Goal: Transaction & Acquisition: Purchase product/service

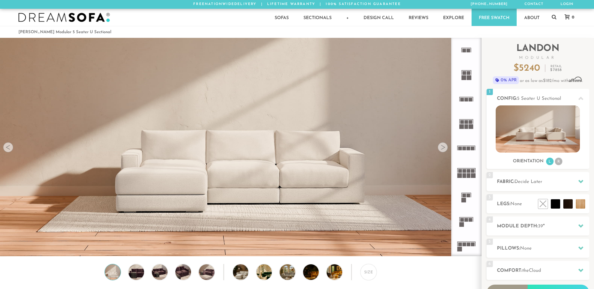
click at [444, 148] on div at bounding box center [443, 147] width 10 height 10
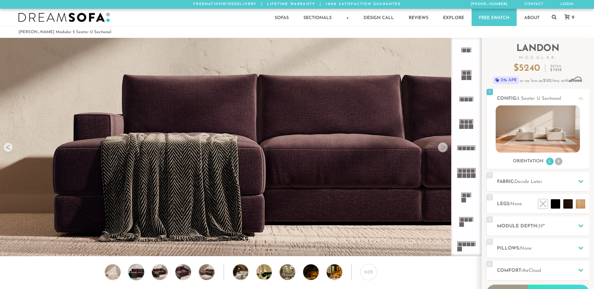
click at [443, 149] on div at bounding box center [443, 147] width 10 height 10
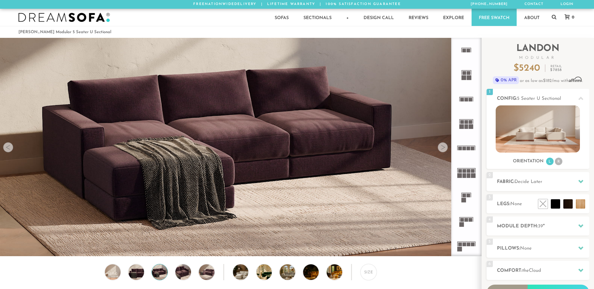
click at [443, 149] on div at bounding box center [443, 147] width 10 height 10
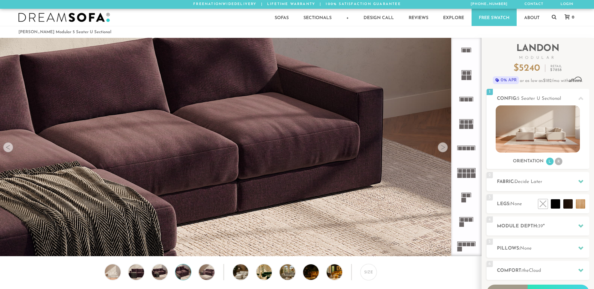
click at [443, 149] on div at bounding box center [443, 147] width 10 height 10
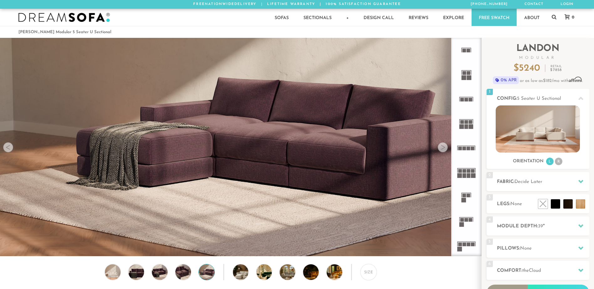
click at [443, 149] on div at bounding box center [443, 147] width 10 height 10
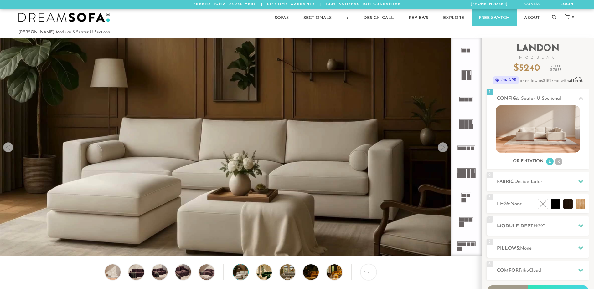
click at [443, 149] on div at bounding box center [443, 147] width 10 height 10
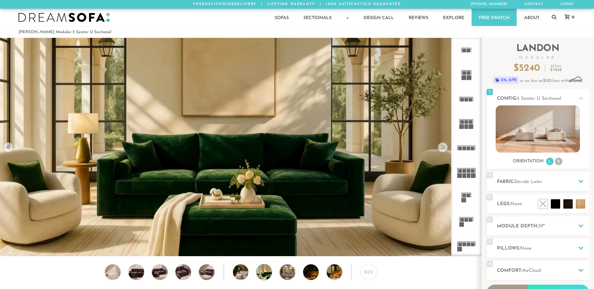
click at [443, 149] on div at bounding box center [443, 147] width 10 height 10
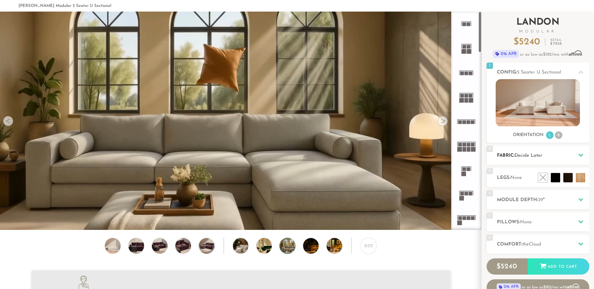
scroll to position [63, 0]
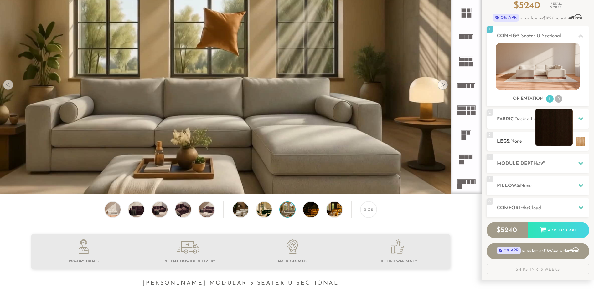
click at [563, 137] on li at bounding box center [554, 128] width 38 height 38
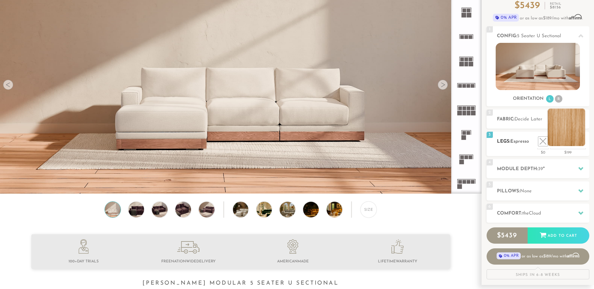
click at [582, 141] on li at bounding box center [566, 128] width 38 height 38
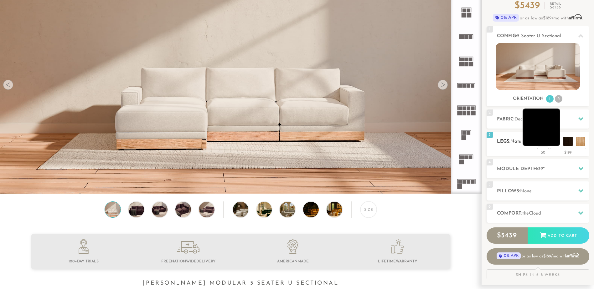
click at [556, 144] on li at bounding box center [541, 128] width 38 height 38
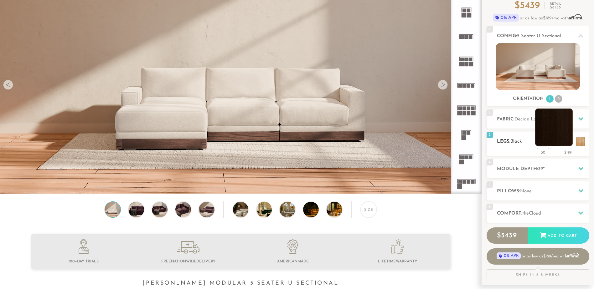
click at [563, 140] on li at bounding box center [554, 128] width 38 height 38
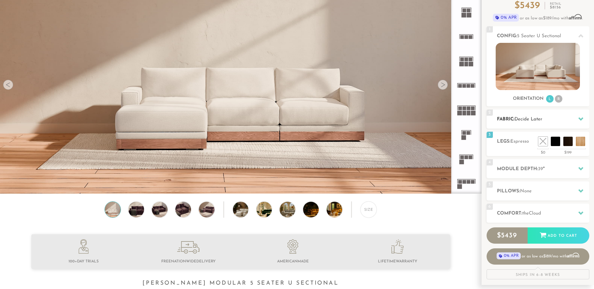
click at [524, 115] on div "2 Fabric: Decide Later" at bounding box center [537, 119] width 103 height 19
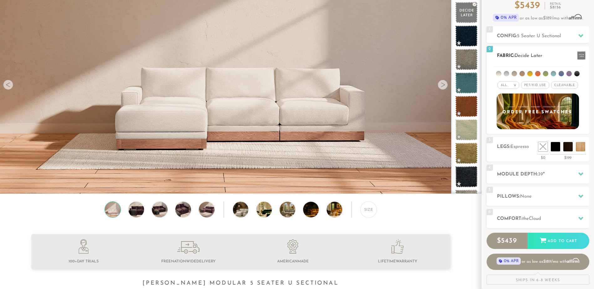
click at [512, 73] on li at bounding box center [513, 73] width 5 height 5
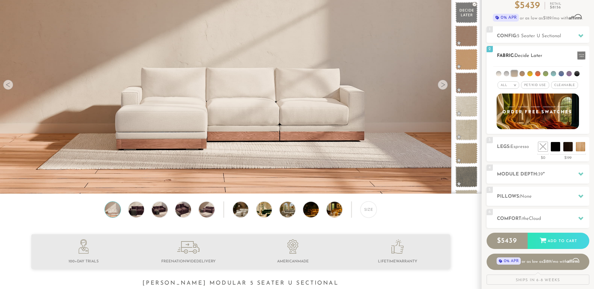
click at [521, 74] on li at bounding box center [521, 73] width 5 height 5
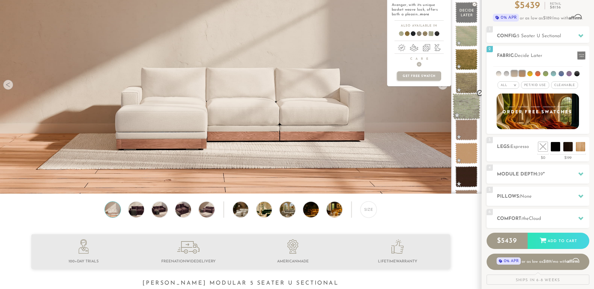
click at [462, 105] on span at bounding box center [466, 106] width 28 height 27
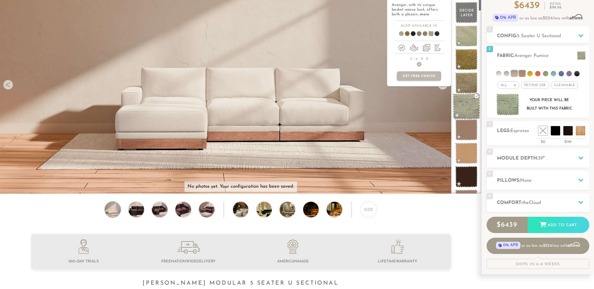
click at [465, 109] on span at bounding box center [466, 106] width 28 height 27
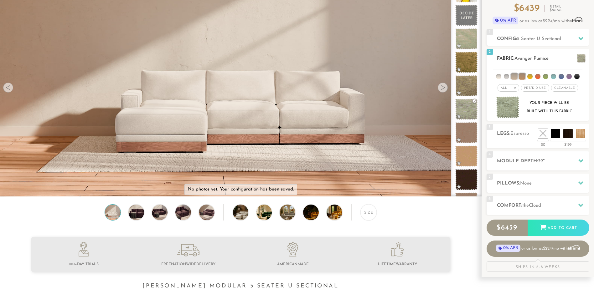
scroll to position [0, 0]
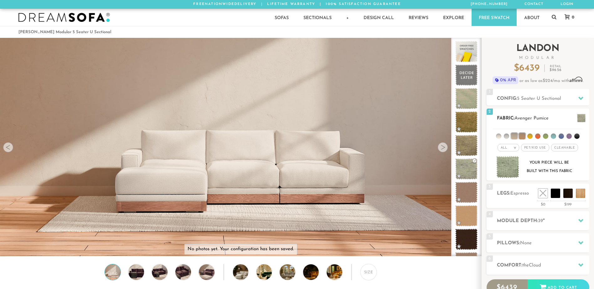
click at [568, 137] on li at bounding box center [568, 136] width 5 height 5
click at [531, 134] on ul at bounding box center [537, 135] width 89 height 12
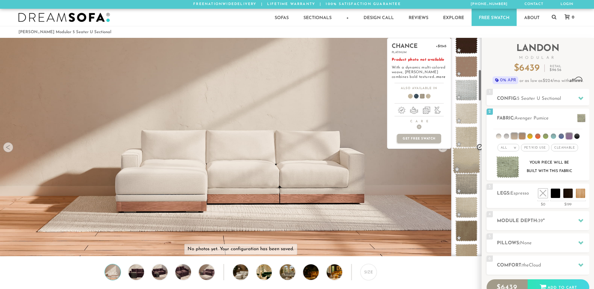
scroll to position [220, 0]
click at [472, 159] on span at bounding box center [466, 160] width 28 height 27
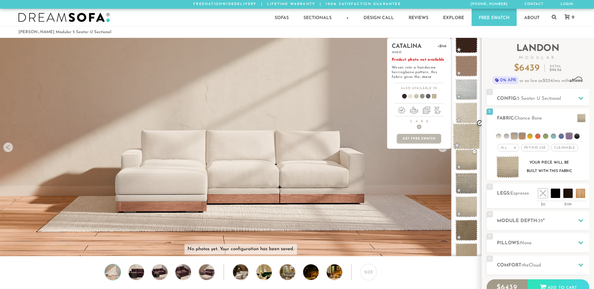
click at [470, 133] on span at bounding box center [466, 136] width 28 height 27
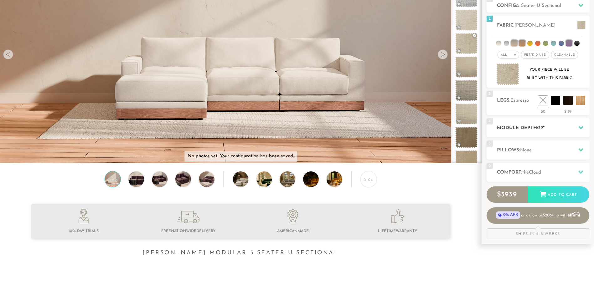
scroll to position [94, 0]
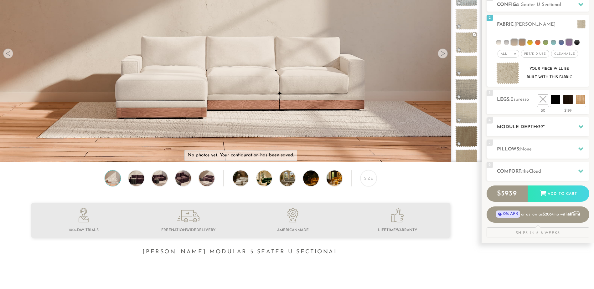
click at [517, 125] on h2 "Module Depth: 39 "" at bounding box center [543, 127] width 92 height 7
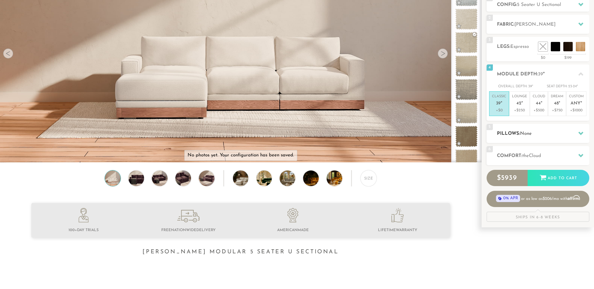
click at [516, 135] on h2 "Pillows: None" at bounding box center [543, 133] width 92 height 7
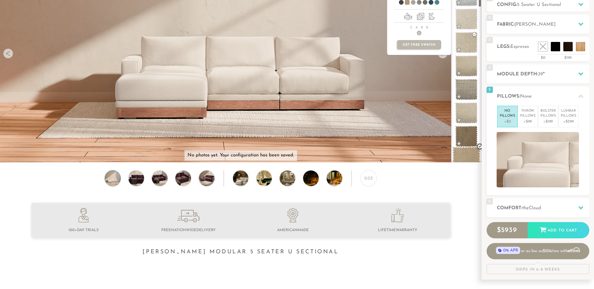
click at [466, 157] on span at bounding box center [466, 160] width 28 height 27
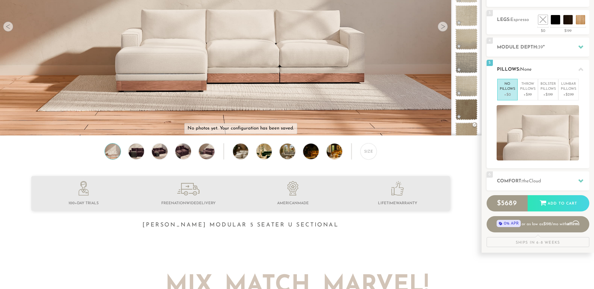
scroll to position [126, 0]
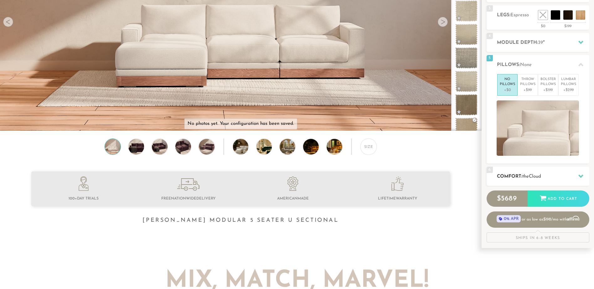
click at [553, 179] on h2 "Comfort: the Cloud" at bounding box center [543, 176] width 92 height 7
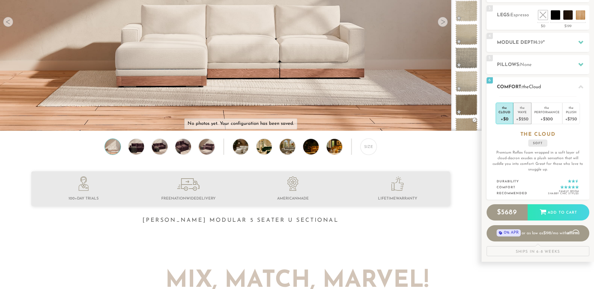
click at [524, 116] on div "+$250" at bounding box center [522, 118] width 12 height 9
click at [542, 113] on div "Performance" at bounding box center [546, 112] width 25 height 4
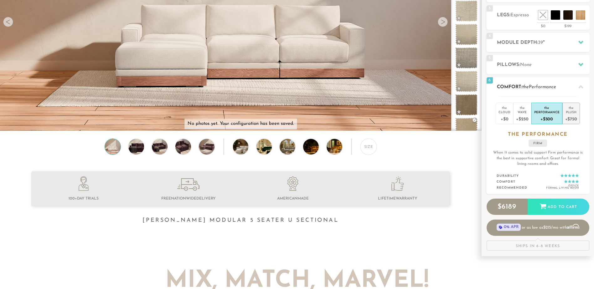
click at [569, 112] on div "Plush" at bounding box center [571, 112] width 12 height 4
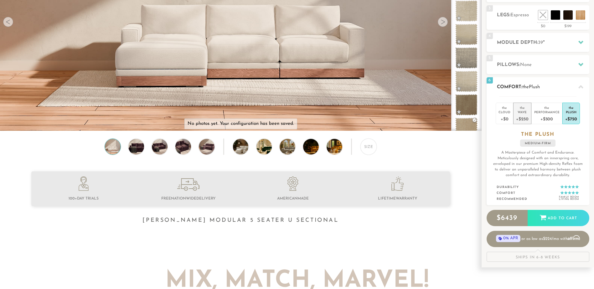
click at [522, 120] on div "+$250" at bounding box center [522, 118] width 12 height 9
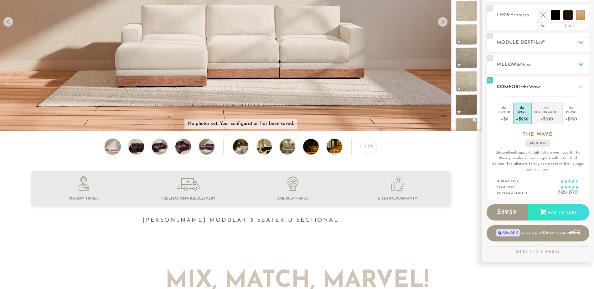
click at [542, 115] on div "+$500" at bounding box center [546, 118] width 25 height 9
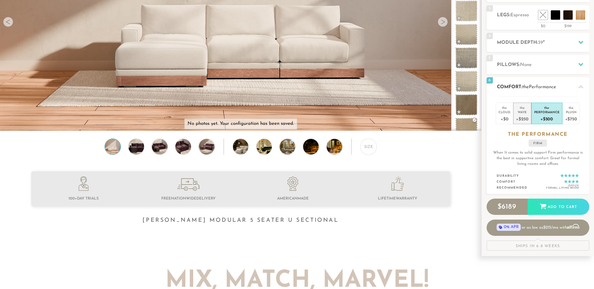
click at [516, 119] on div "+$250" at bounding box center [522, 118] width 12 height 9
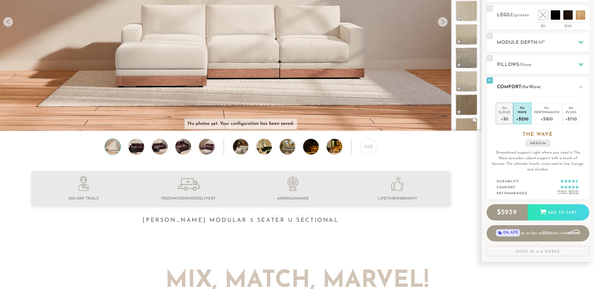
click at [505, 119] on div "+$0" at bounding box center [504, 118] width 12 height 9
click at [522, 115] on div "+$250" at bounding box center [522, 118] width 12 height 9
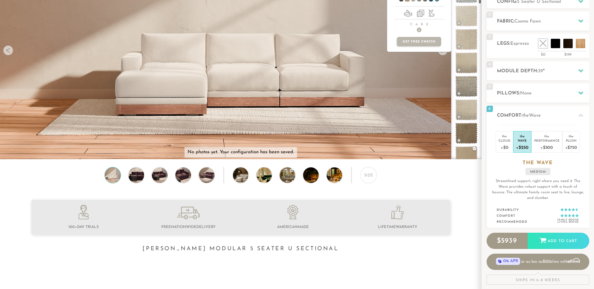
scroll to position [0, 0]
